Goal: Communication & Community: Answer question/provide support

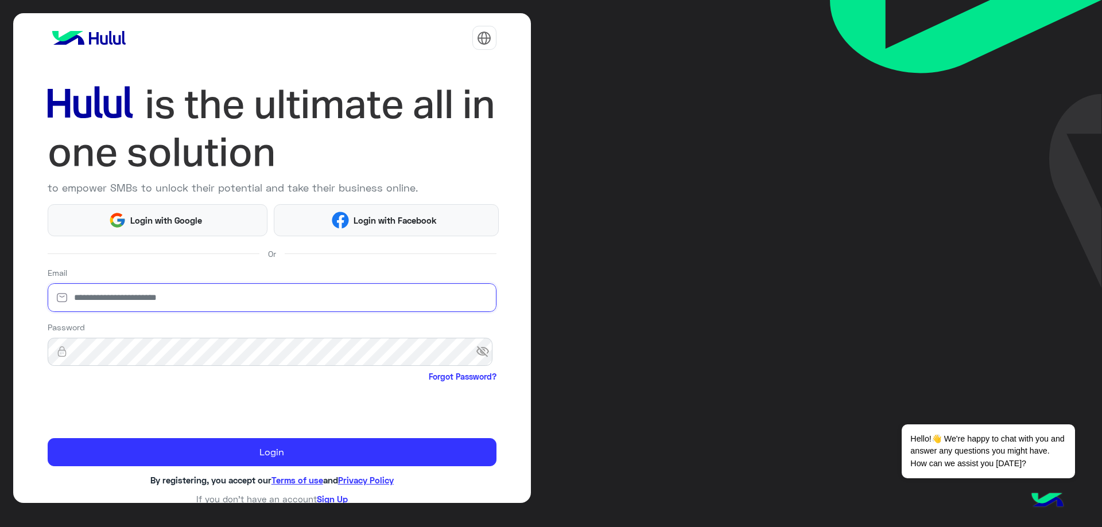
click at [162, 294] on input "email" at bounding box center [272, 297] width 449 height 29
type input "**********"
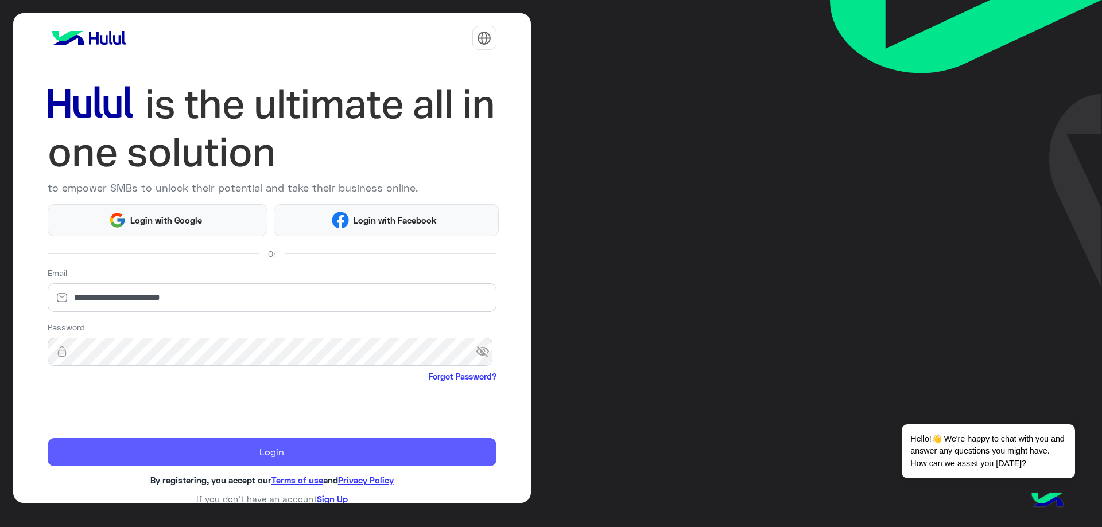
click at [267, 452] on button "Login" at bounding box center [272, 452] width 449 height 29
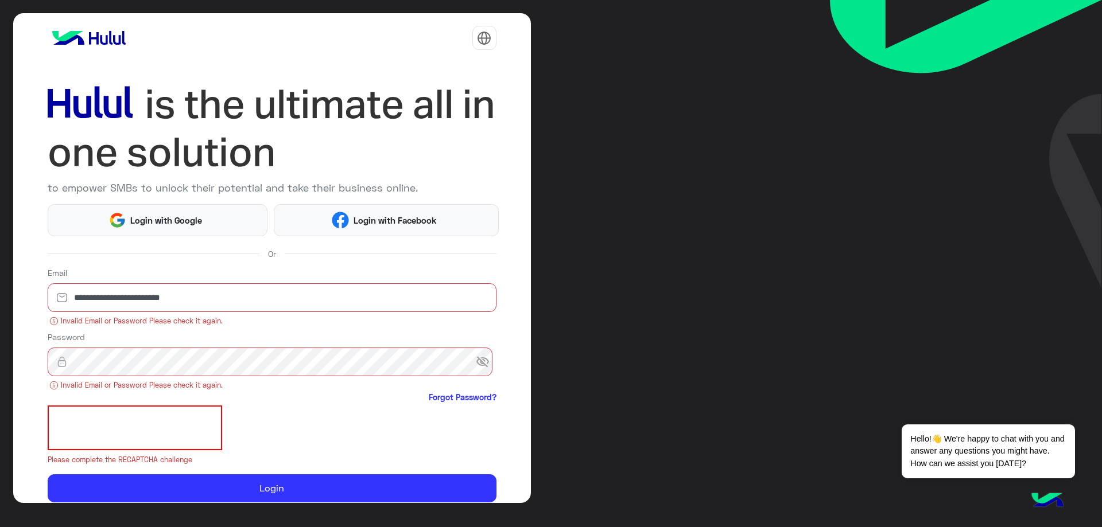
click at [479, 363] on span "visibility_off" at bounding box center [486, 362] width 21 height 21
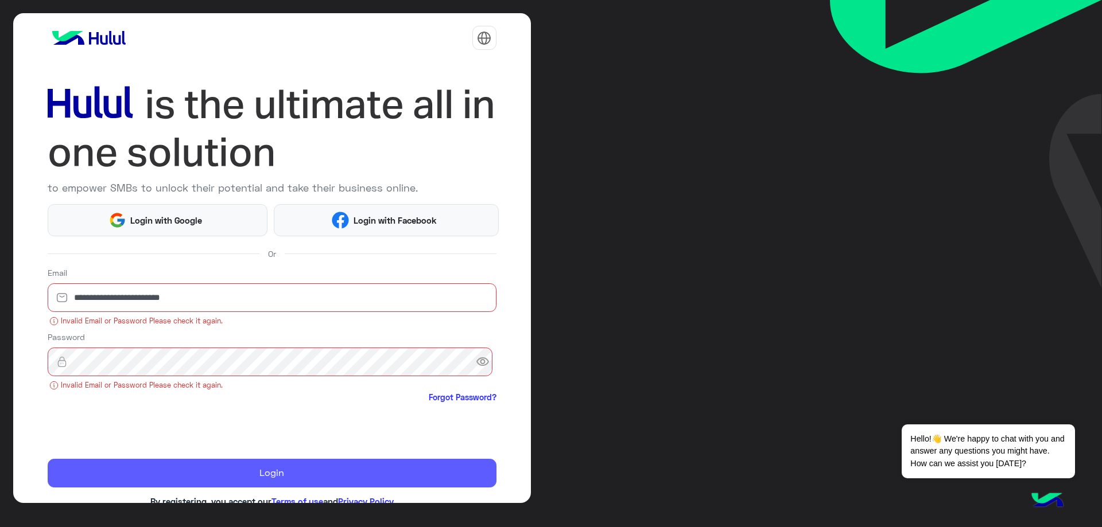
click at [301, 485] on button "Login" at bounding box center [272, 473] width 449 height 29
click at [301, 479] on button "Login" at bounding box center [272, 473] width 449 height 29
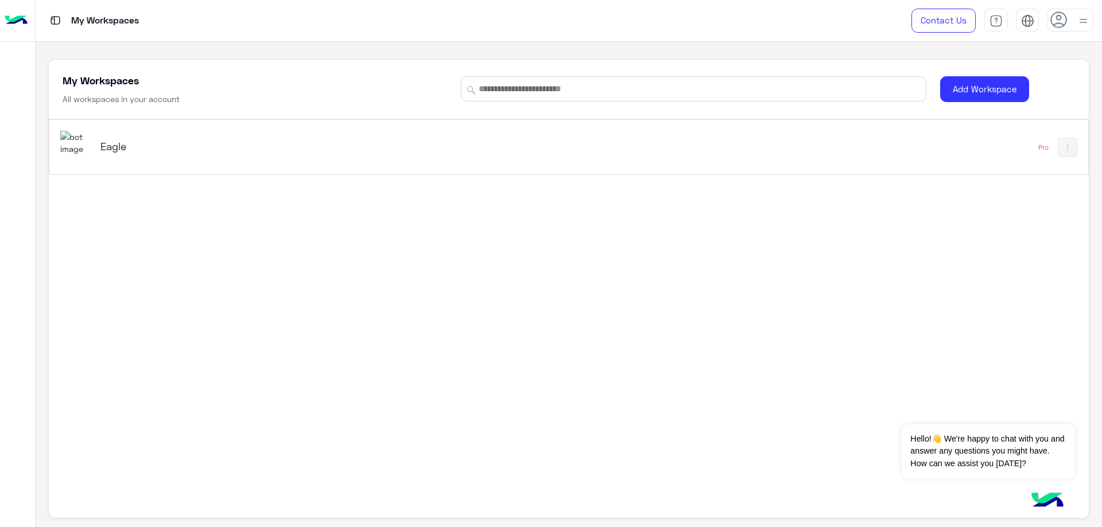
click at [177, 138] on div "Eagle" at bounding box center [365, 147] width 610 height 33
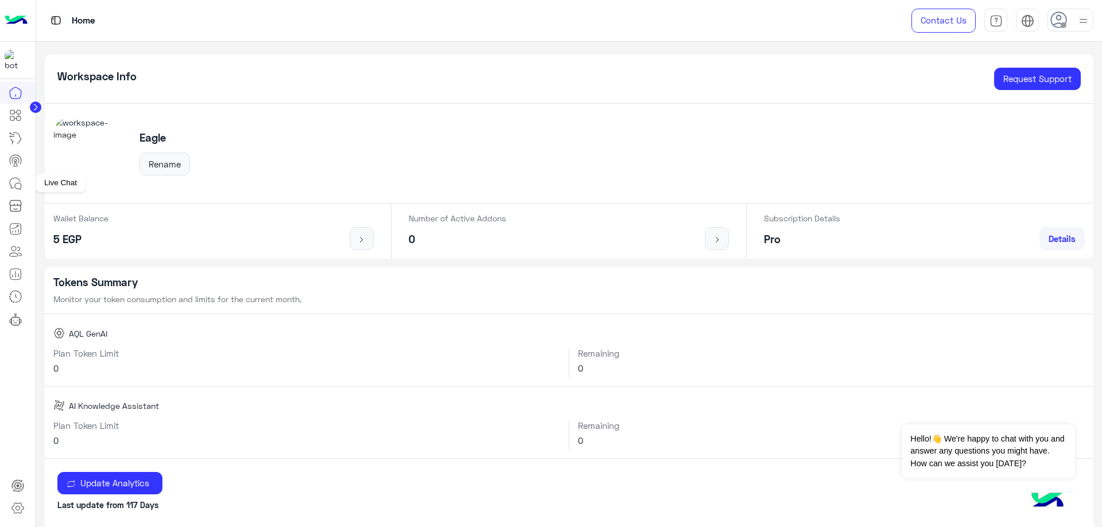
click at [26, 184] on link at bounding box center [15, 183] width 31 height 23
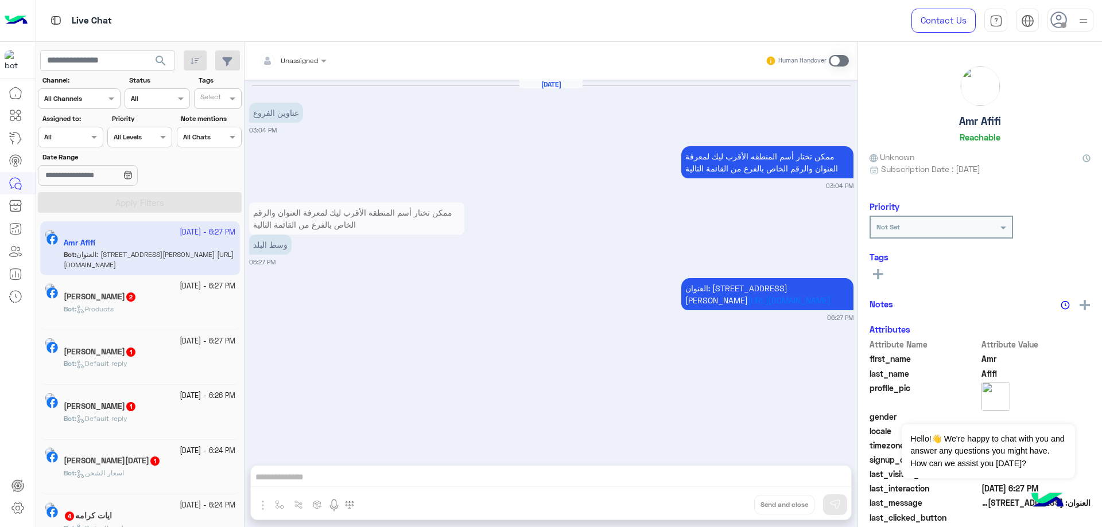
click at [301, 62] on div at bounding box center [292, 58] width 79 height 11
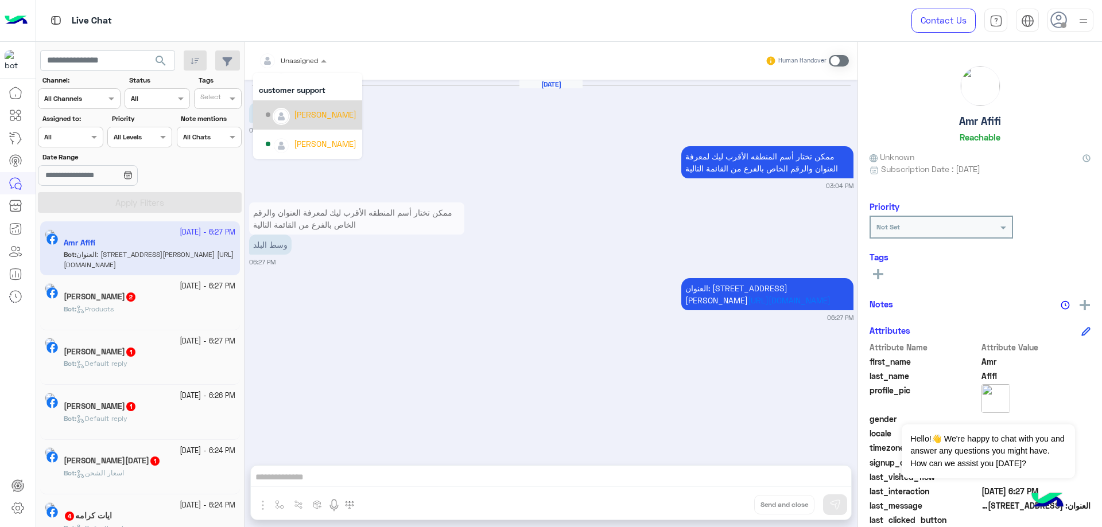
click at [1051, 11] on icon at bounding box center [1058, 19] width 17 height 17
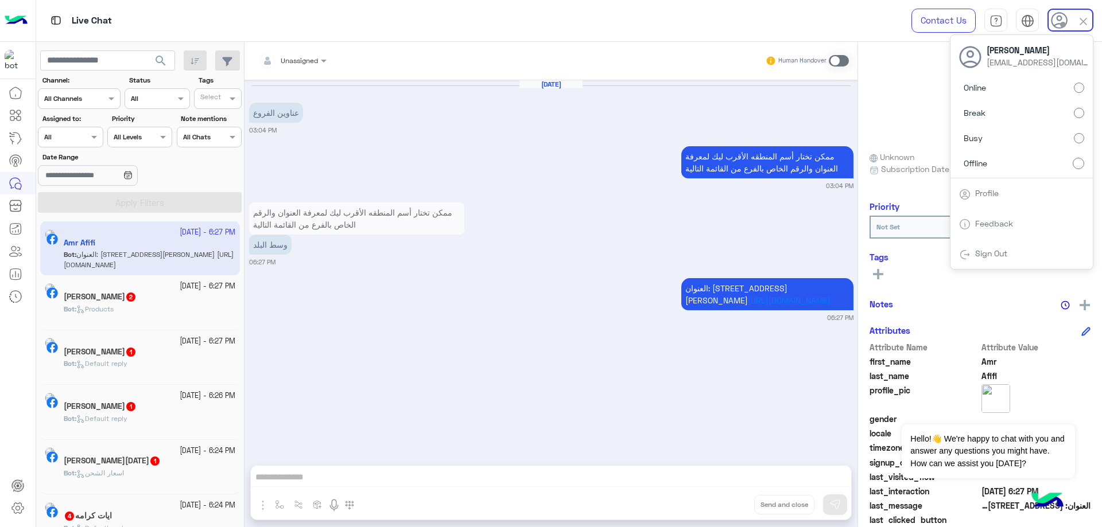
click at [1057, 89] on label "Online" at bounding box center [1021, 87] width 125 height 21
click at [71, 139] on input "text" at bounding box center [57, 136] width 26 height 10
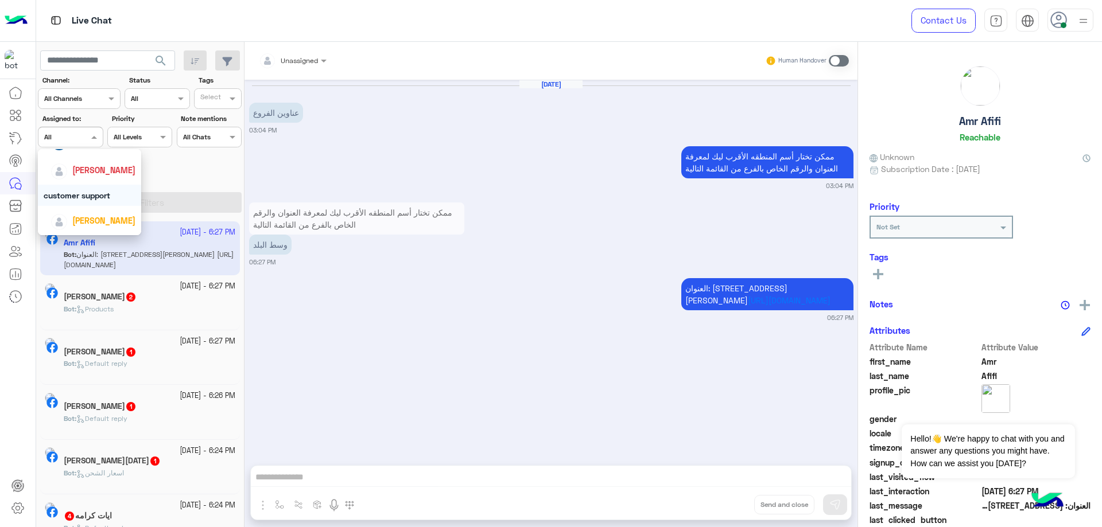
scroll to position [115, 0]
click at [97, 195] on div "[PERSON_NAME]" at bounding box center [93, 201] width 85 height 20
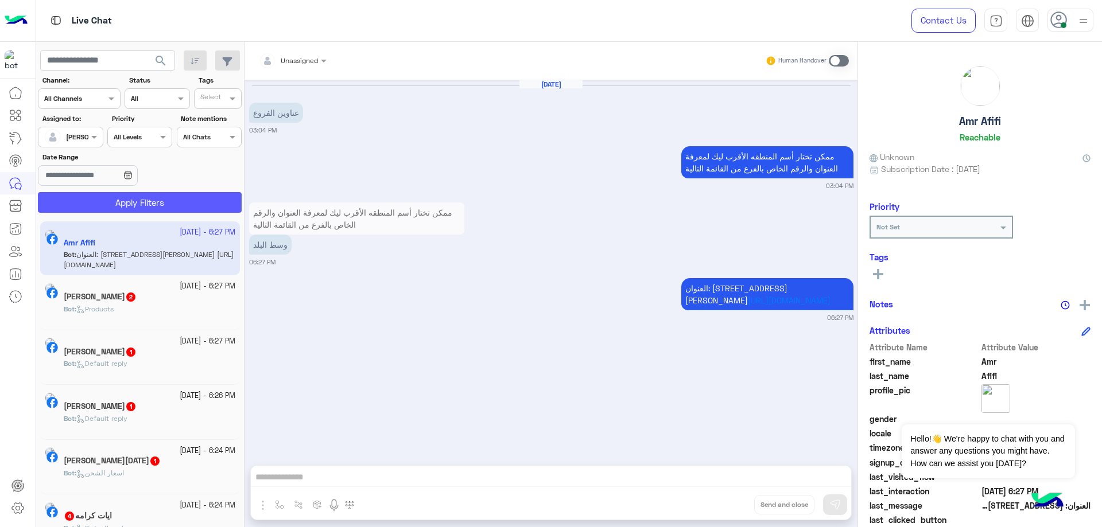
click at [147, 196] on button "Apply Filters" at bounding box center [140, 202] width 204 height 21
